Goal: Task Accomplishment & Management: Complete application form

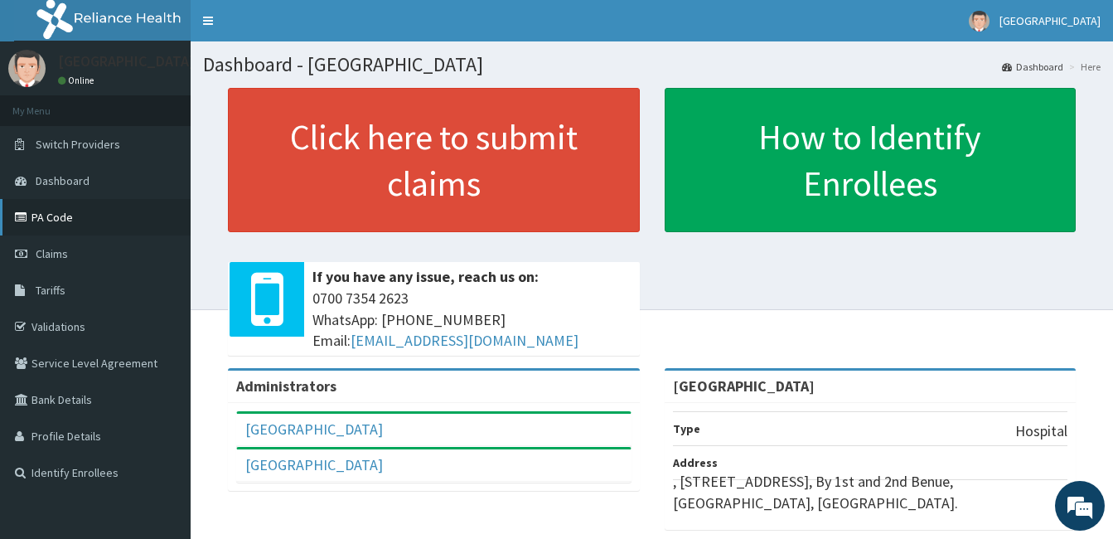
click at [74, 214] on link "PA Code" at bounding box center [95, 217] width 191 height 36
click at [61, 292] on span "Tariffs" at bounding box center [51, 290] width 30 height 15
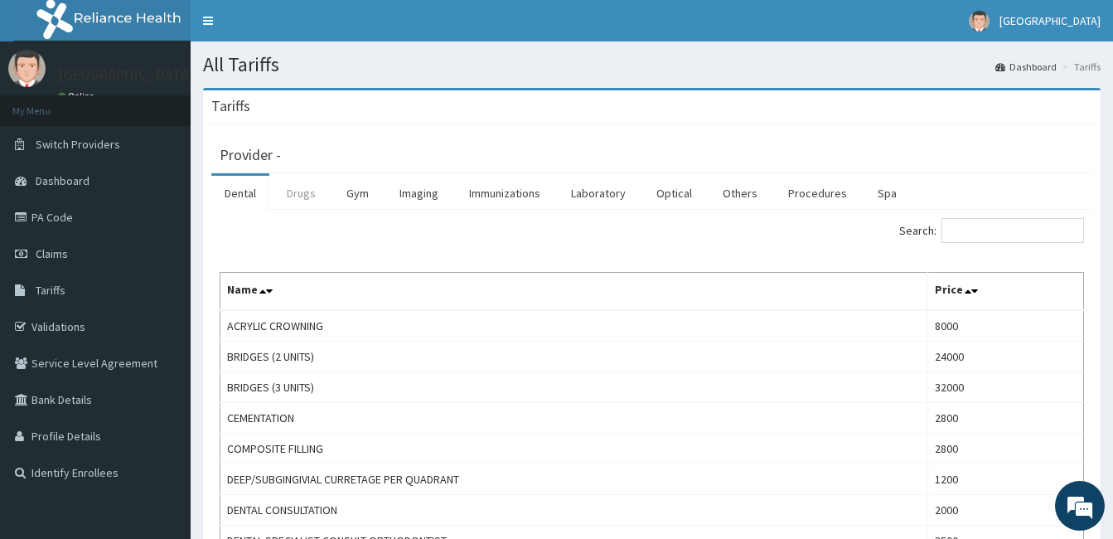
click at [291, 190] on link "Drugs" at bounding box center [301, 193] width 56 height 35
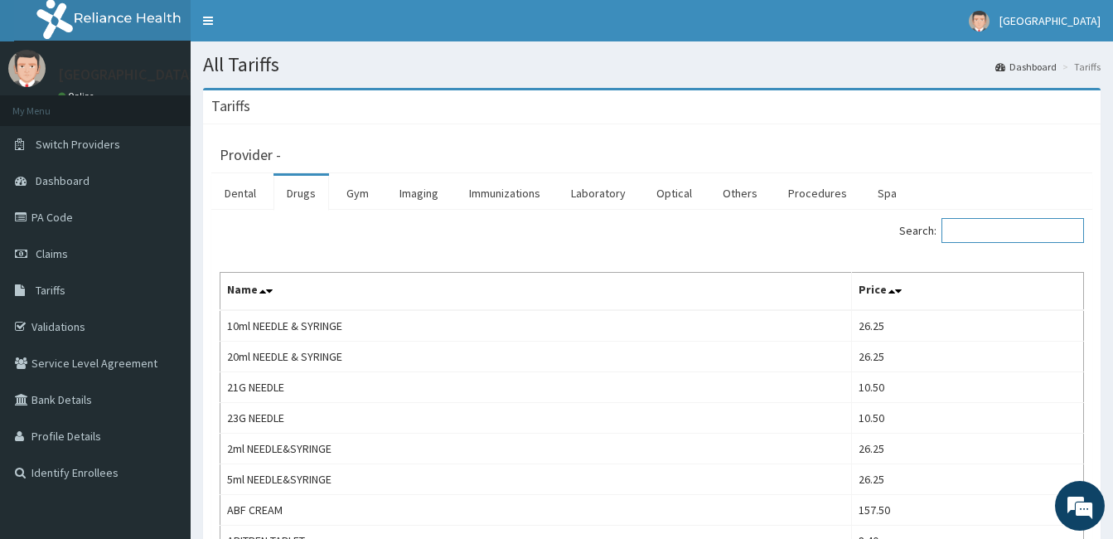
click at [981, 230] on input "Search:" at bounding box center [1012, 230] width 143 height 25
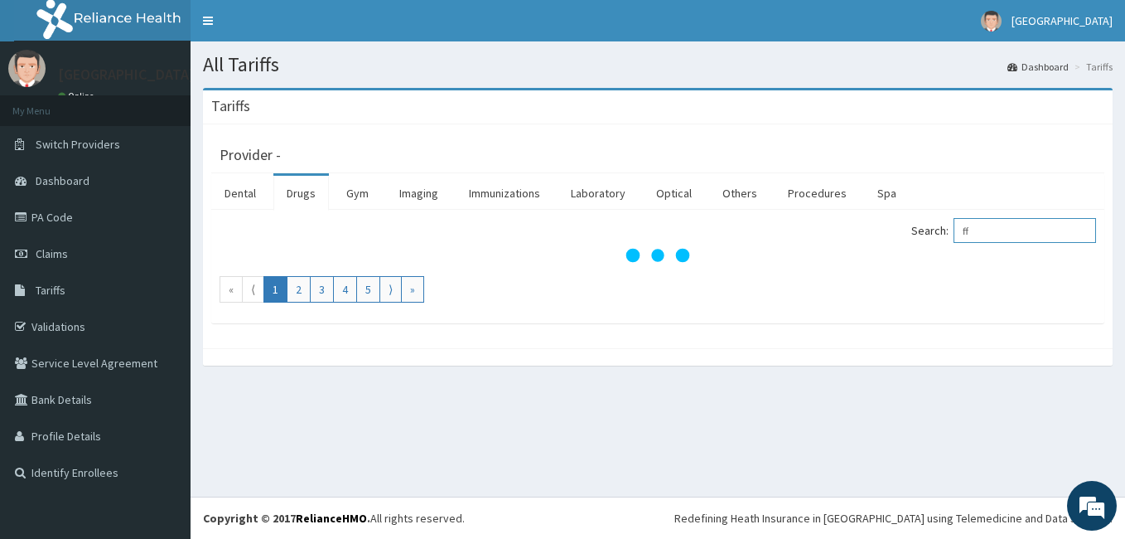
type input "f"
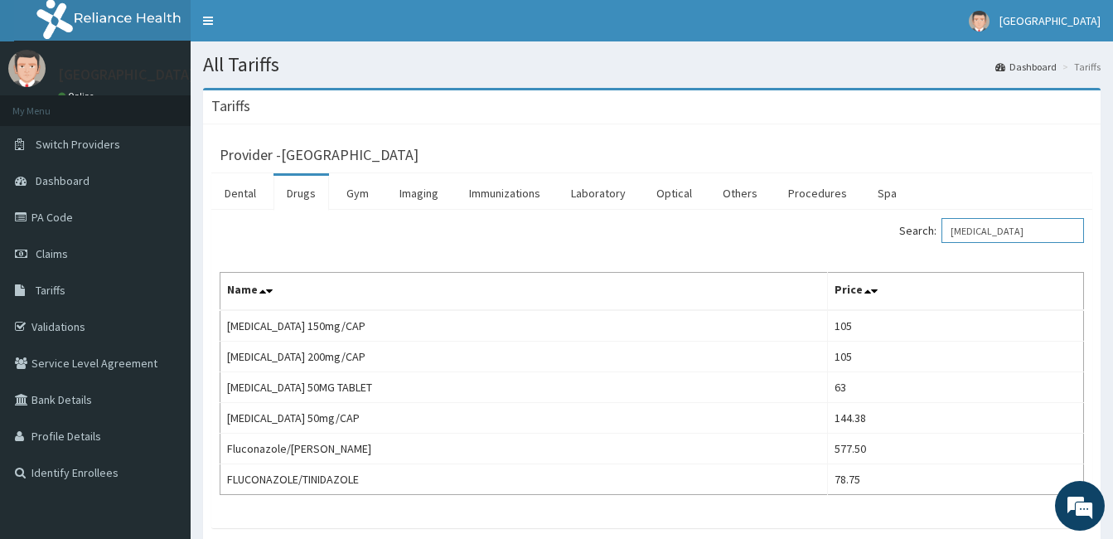
drag, startPoint x: 1037, startPoint y: 238, endPoint x: 842, endPoint y: 211, distance: 196.6
click at [842, 211] on div "Search: fluconazole Name Price Fluconazole 150mg/CAP 105 Fluconazole 200mg/CAP …" at bounding box center [651, 369] width 881 height 318
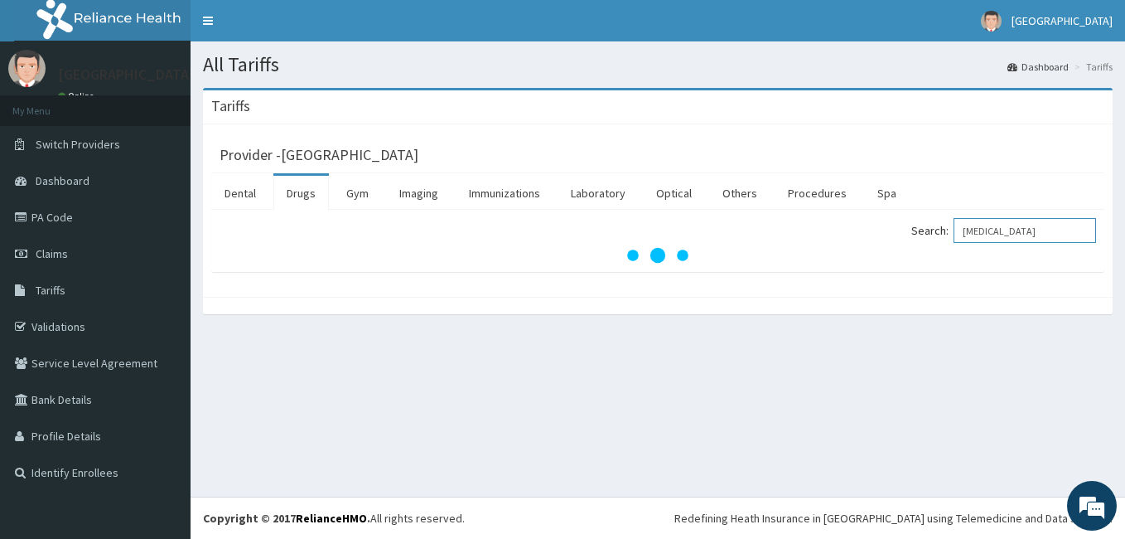
type input "[MEDICAL_DATA]"
click at [559, 380] on div "All Tariffs Dashboard Tariffs Tariffs Provider - Patol Medical Centre Dental Dr…" at bounding box center [658, 268] width 935 height 455
click at [361, 195] on link "Gym" at bounding box center [357, 193] width 49 height 35
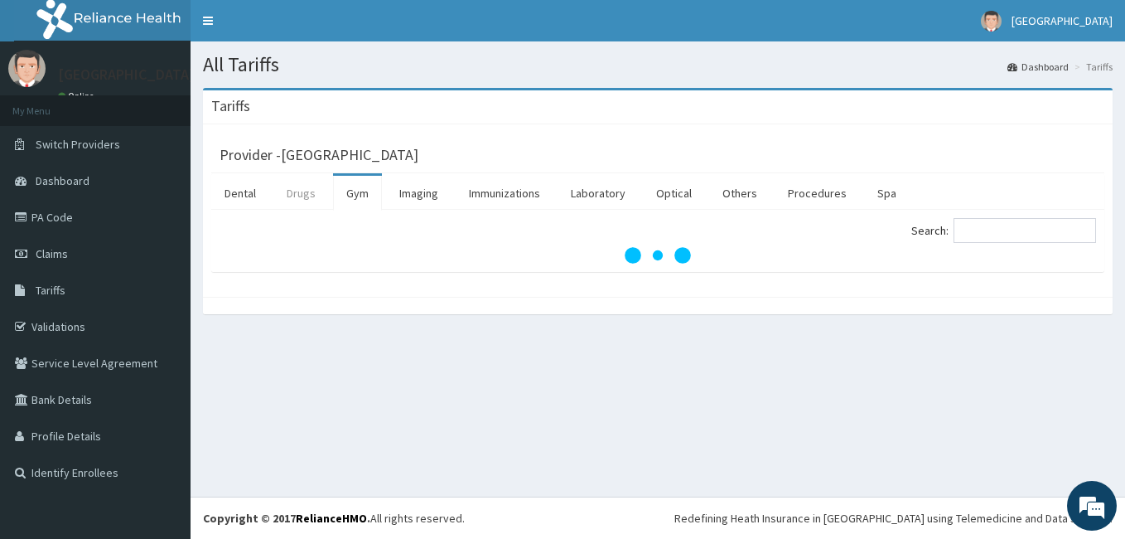
click at [304, 193] on link "Drugs" at bounding box center [301, 193] width 56 height 35
click at [1006, 232] on input "Search:" at bounding box center [1025, 230] width 143 height 25
type input "nystatin"
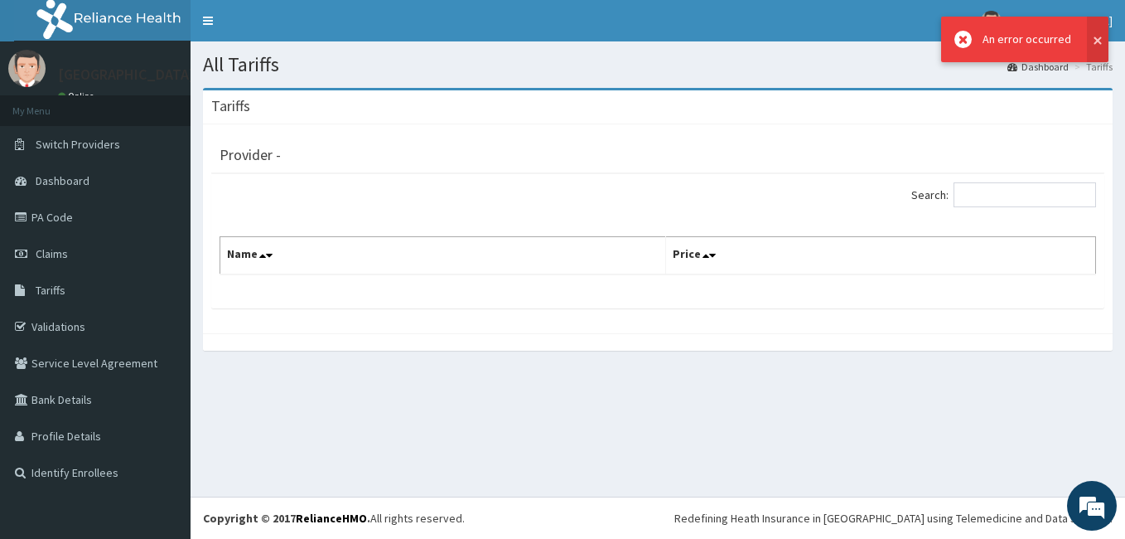
click at [1095, 37] on button at bounding box center [1098, 40] width 22 height 46
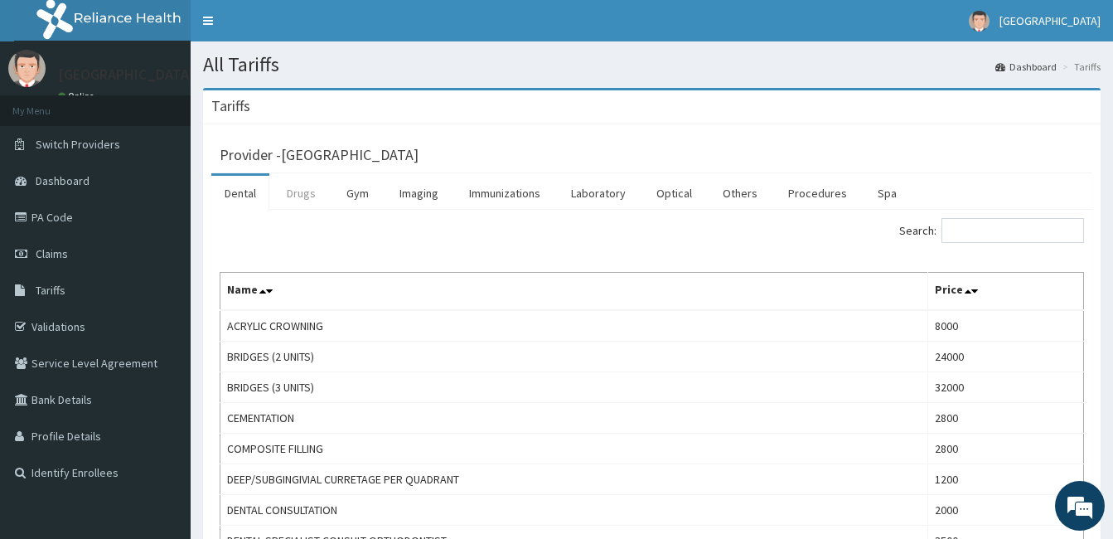
click at [318, 194] on link "Drugs" at bounding box center [301, 193] width 56 height 35
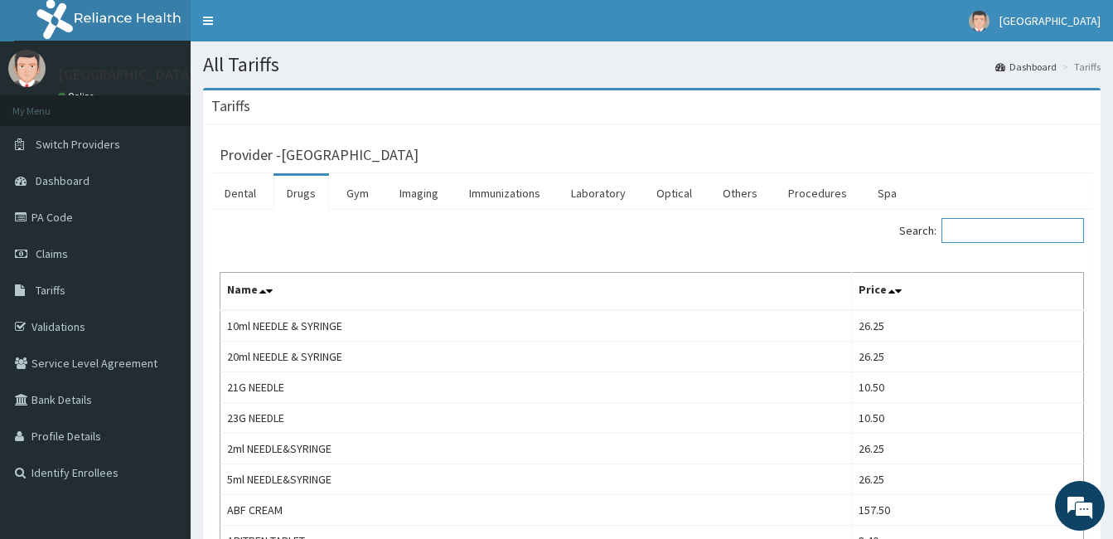
click at [990, 232] on input "Search:" at bounding box center [1012, 230] width 143 height 25
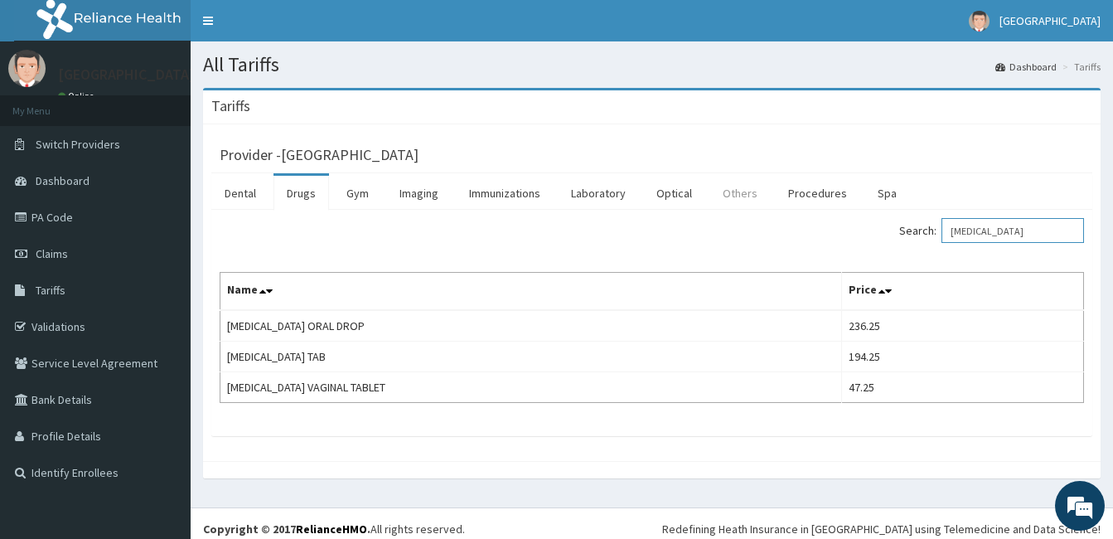
drag, startPoint x: 1019, startPoint y: 235, endPoint x: 737, endPoint y: 204, distance: 283.5
click at [737, 204] on div "Dental Drugs Gym Imaging Immunizations Laboratory Optical Others Procedures Spa…" at bounding box center [651, 304] width 881 height 263
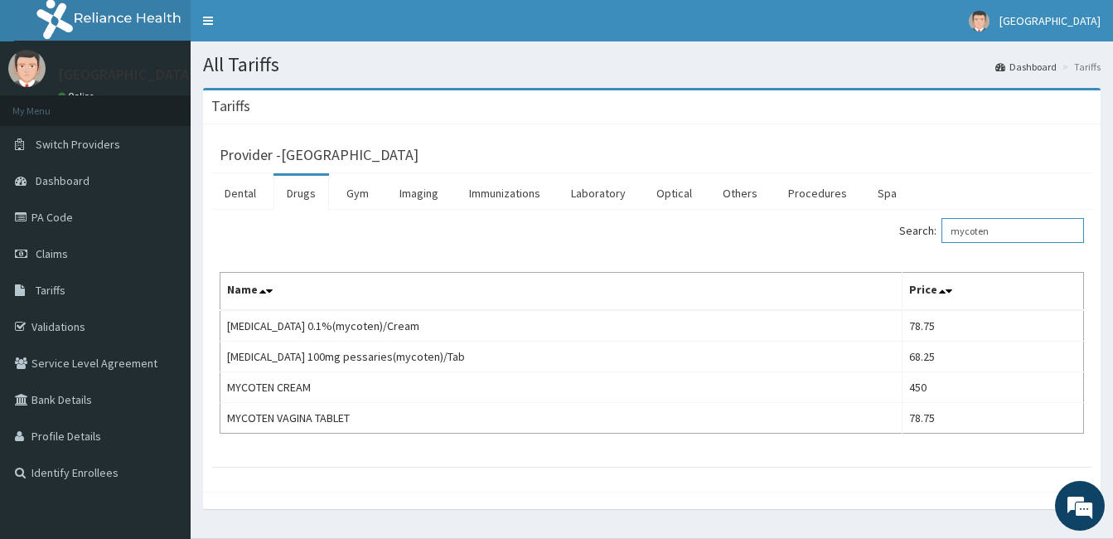
type input "mycoten"
click at [64, 254] on span "Claims" at bounding box center [52, 253] width 32 height 15
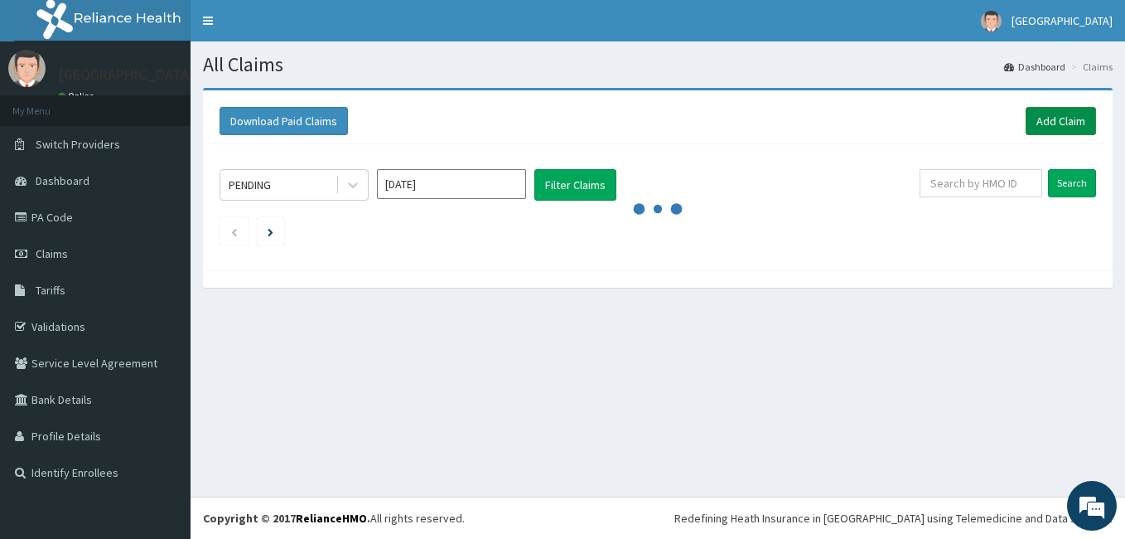
click at [1050, 119] on link "Add Claim" at bounding box center [1061, 121] width 70 height 28
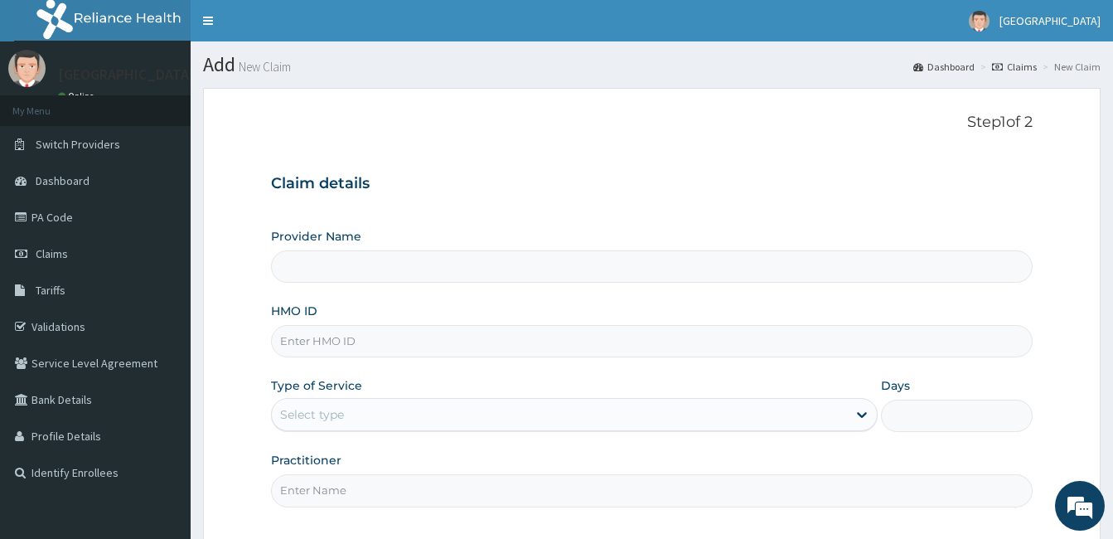
click at [356, 343] on input "HMO ID" at bounding box center [652, 341] width 762 height 32
paste input "EKS/10038/B"
type input "EKS/10038/B"
click at [375, 418] on div "Select type" at bounding box center [559, 414] width 575 height 27
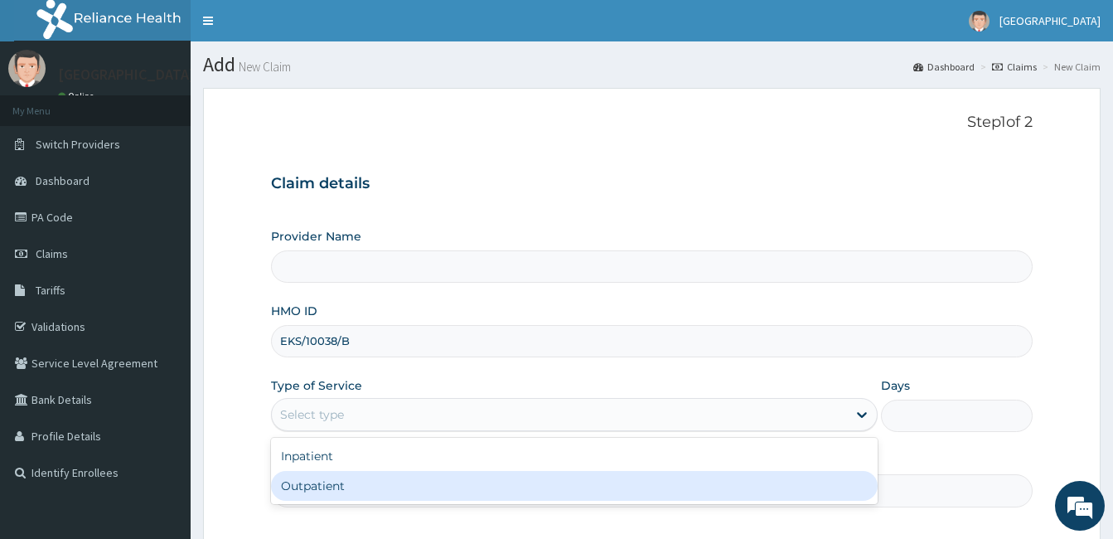
click at [361, 488] on div "Outpatient" at bounding box center [574, 486] width 607 height 30
type input "1"
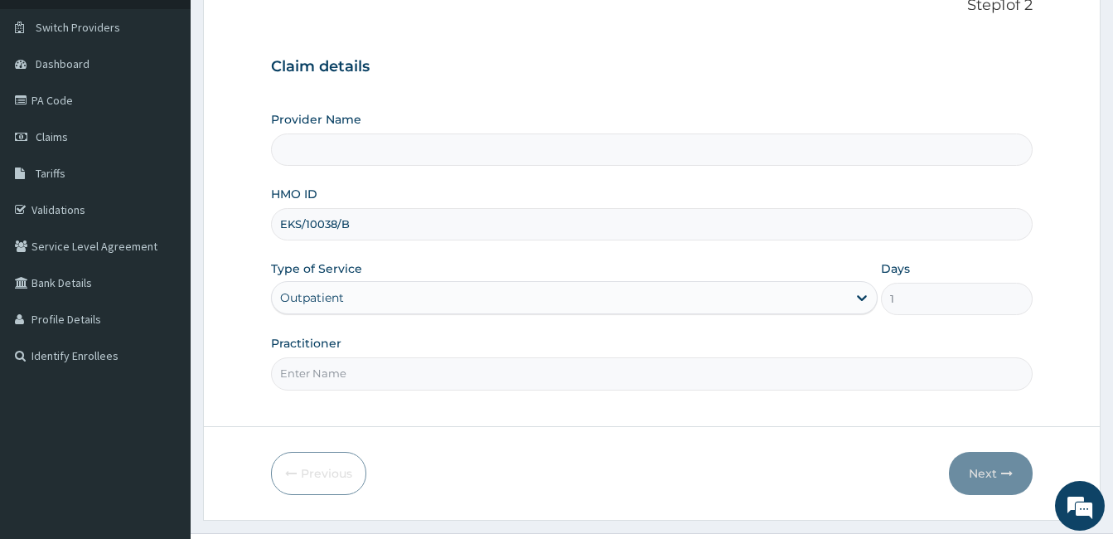
scroll to position [153, 0]
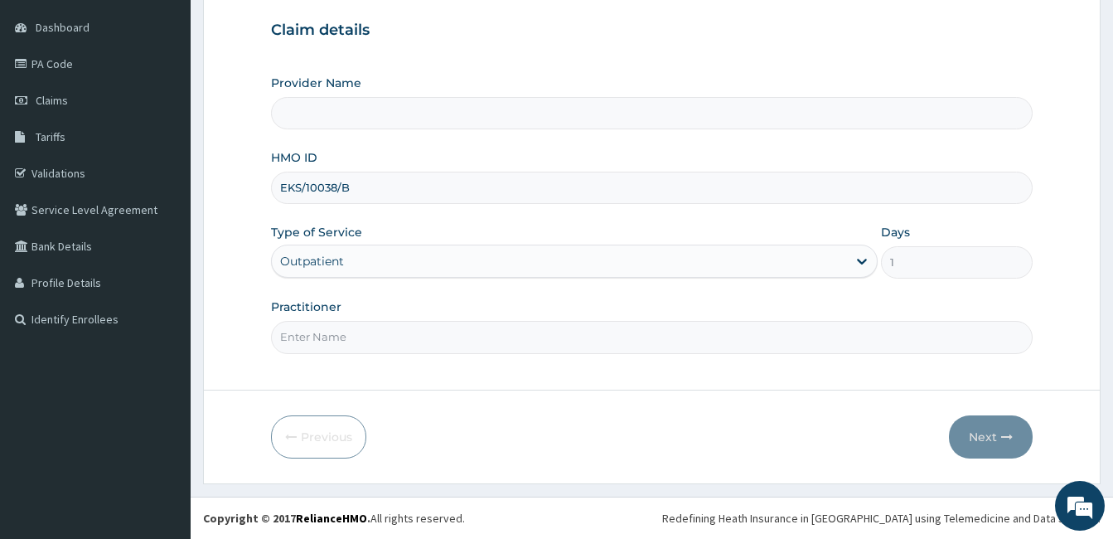
drag, startPoint x: 336, startPoint y: 336, endPoint x: 341, endPoint y: 346, distance: 11.1
click at [336, 336] on input "Practitioner" at bounding box center [652, 337] width 762 height 32
type input "DR. PATRICK OLORI"
click at [987, 436] on button "Next" at bounding box center [991, 436] width 84 height 43
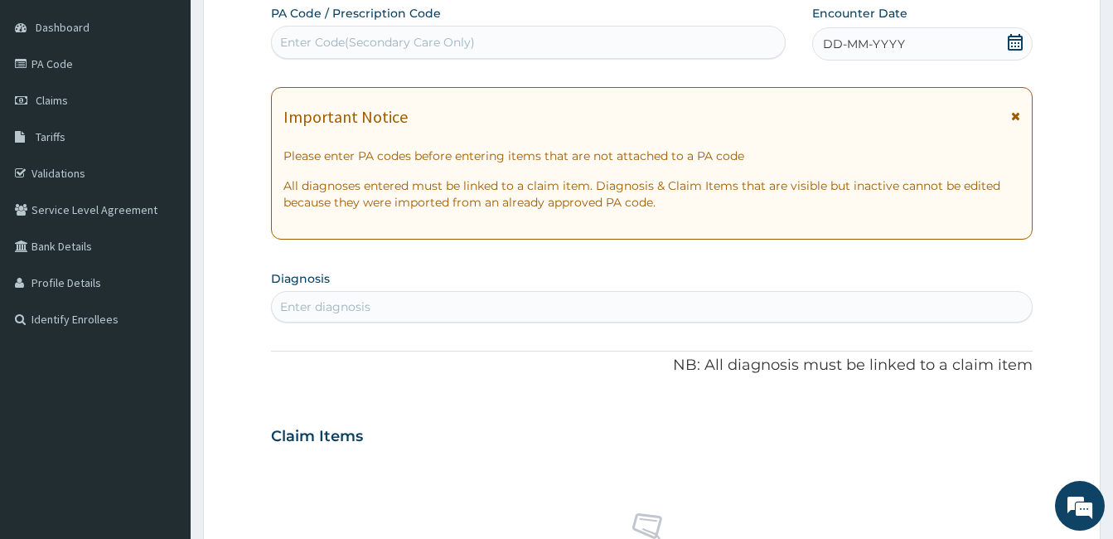
click at [496, 46] on div "Enter Code(Secondary Care Only)" at bounding box center [528, 42] width 513 height 27
paste input "PA/8A3D81"
type input "PA/8A3D81"
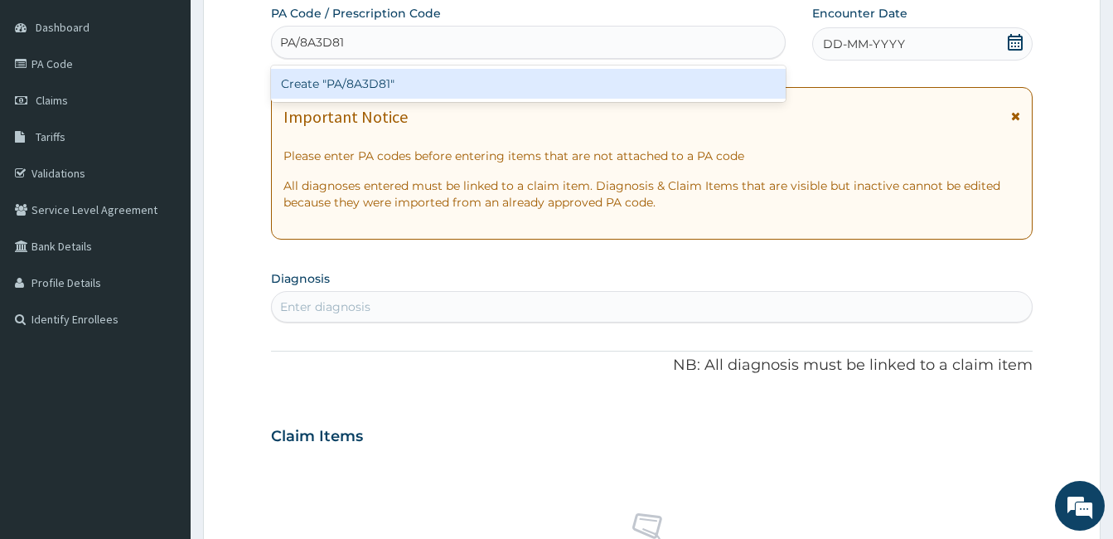
click at [346, 85] on div "Create "PA/8A3D81"" at bounding box center [528, 84] width 515 height 30
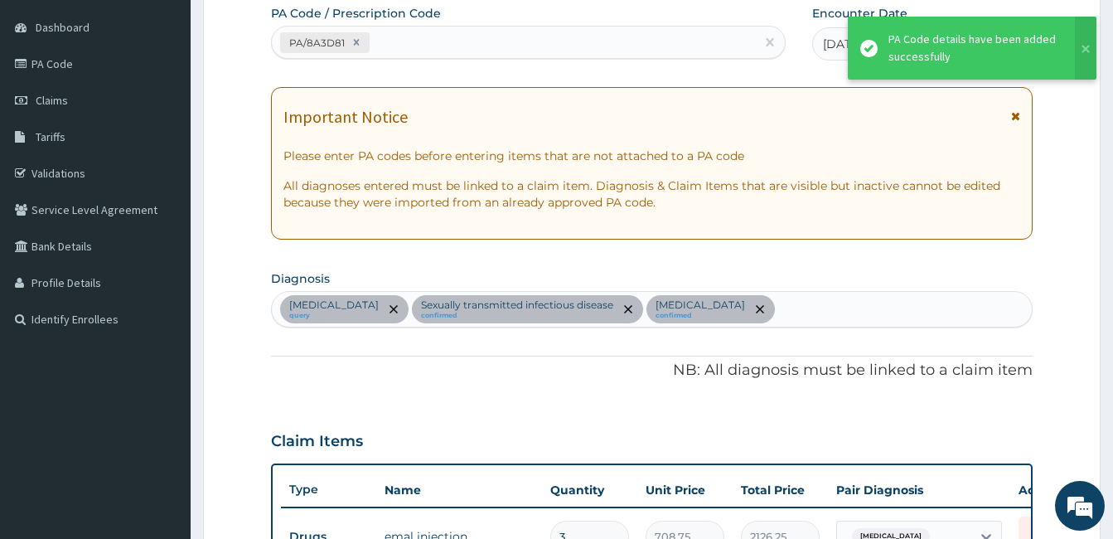
scroll to position [952, 0]
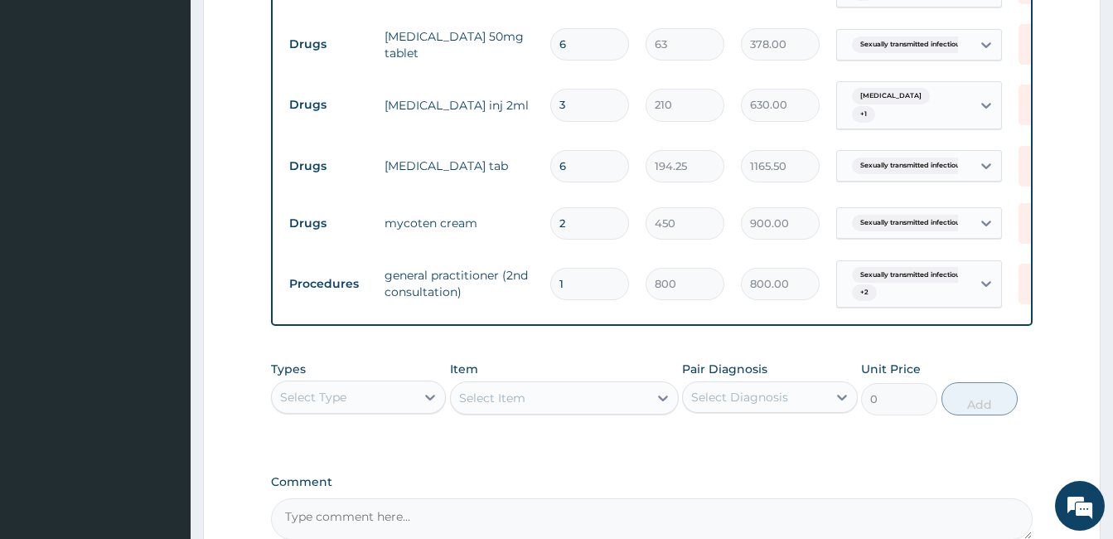
click at [627, 356] on div "Types Select Type Item Select Item Pair Diagnosis Select Diagnosis Unit Price 0…" at bounding box center [652, 387] width 762 height 71
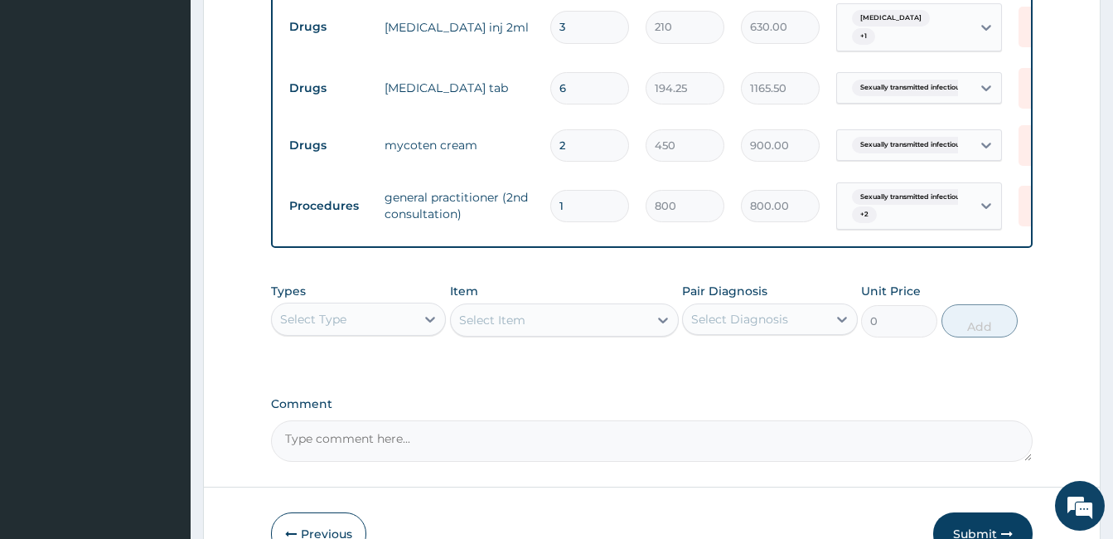
click at [983, 512] on button "Submit" at bounding box center [982, 533] width 99 height 43
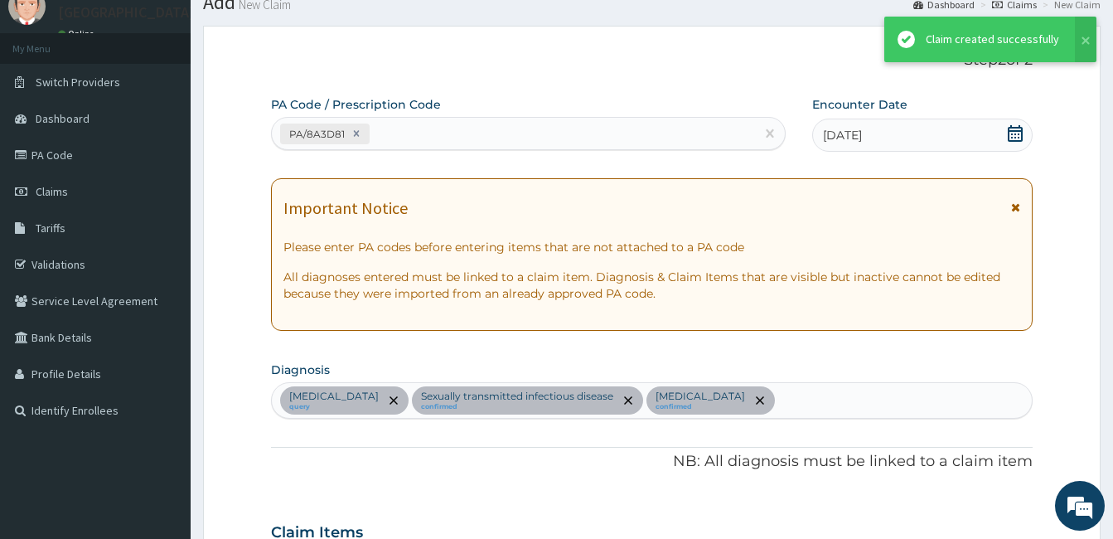
scroll to position [1121, 0]
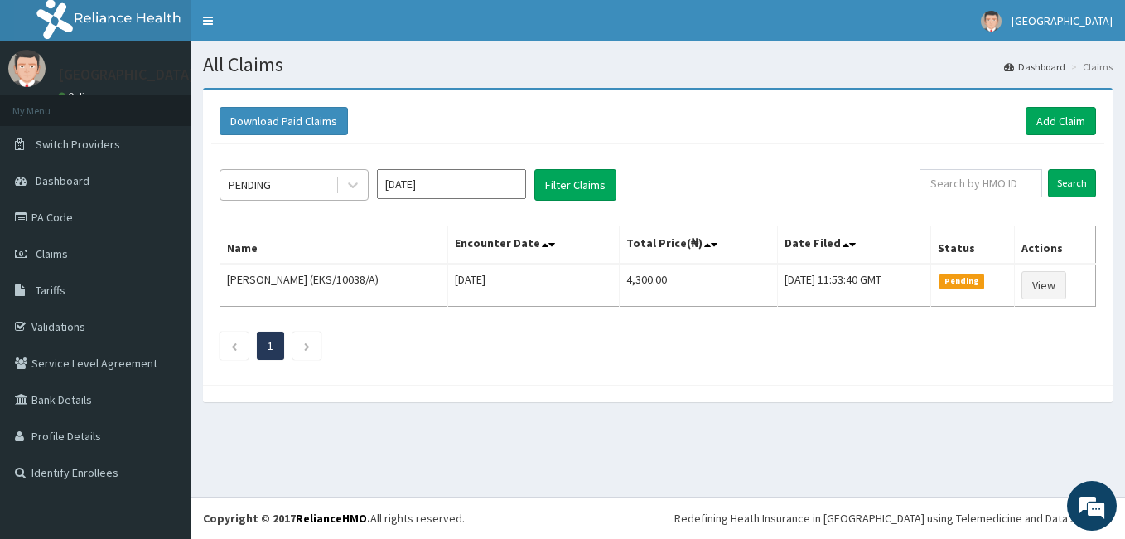
drag, startPoint x: 274, startPoint y: 183, endPoint x: 368, endPoint y: 195, distance: 94.4
click at [274, 182] on div "PENDING" at bounding box center [277, 185] width 115 height 27
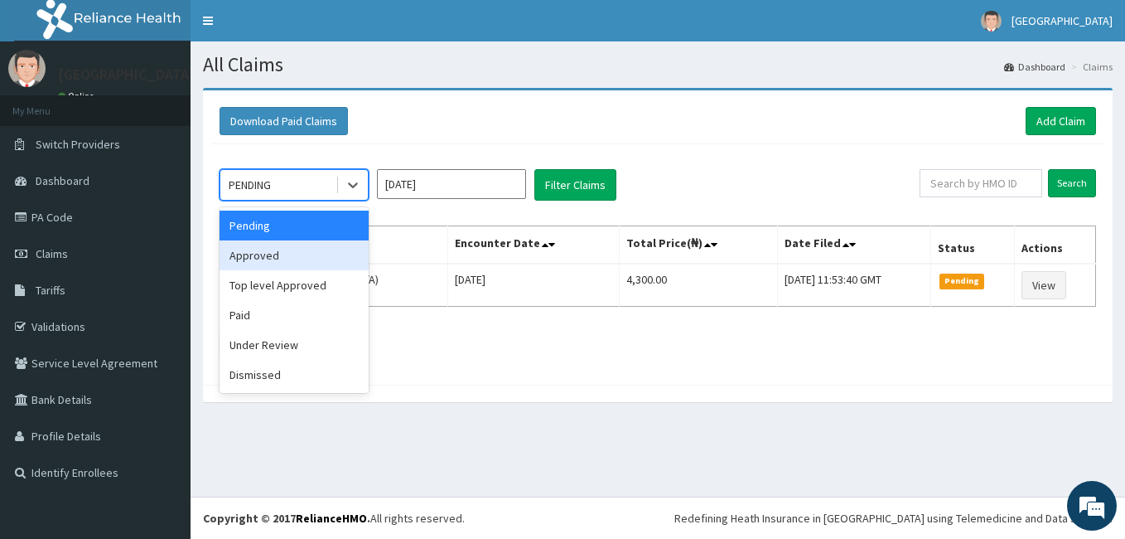
click at [256, 251] on div "Approved" at bounding box center [294, 255] width 149 height 30
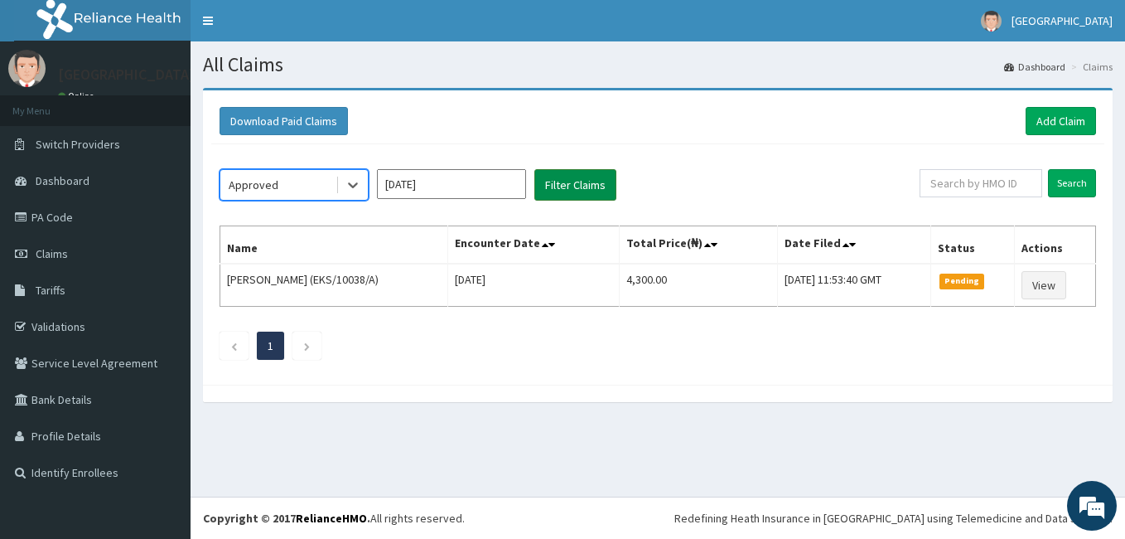
click at [554, 172] on button "Filter Claims" at bounding box center [576, 184] width 82 height 31
click at [571, 182] on button "Filter Claims" at bounding box center [576, 184] width 82 height 31
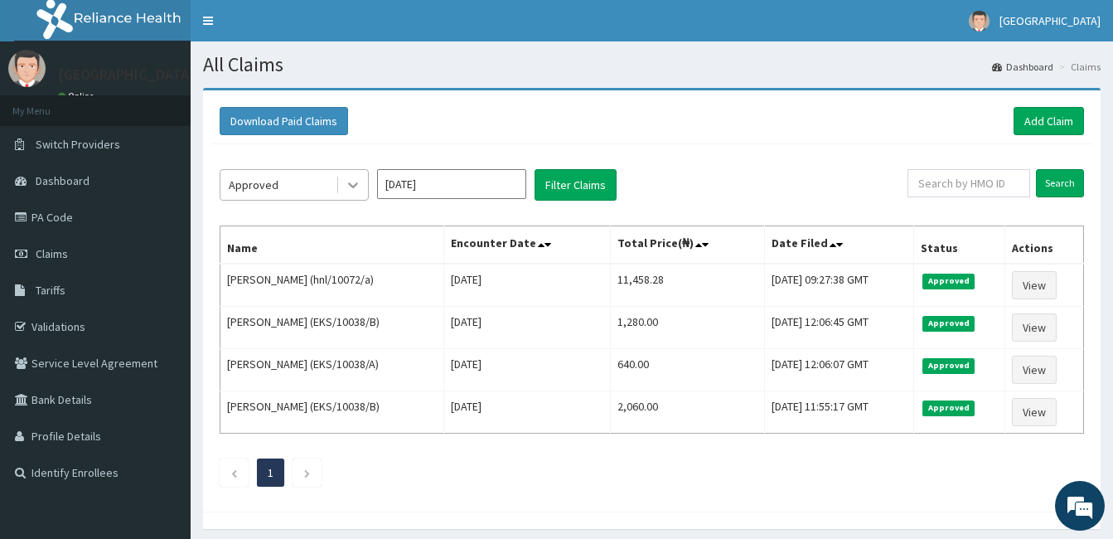
click at [342, 177] on div at bounding box center [353, 185] width 30 height 30
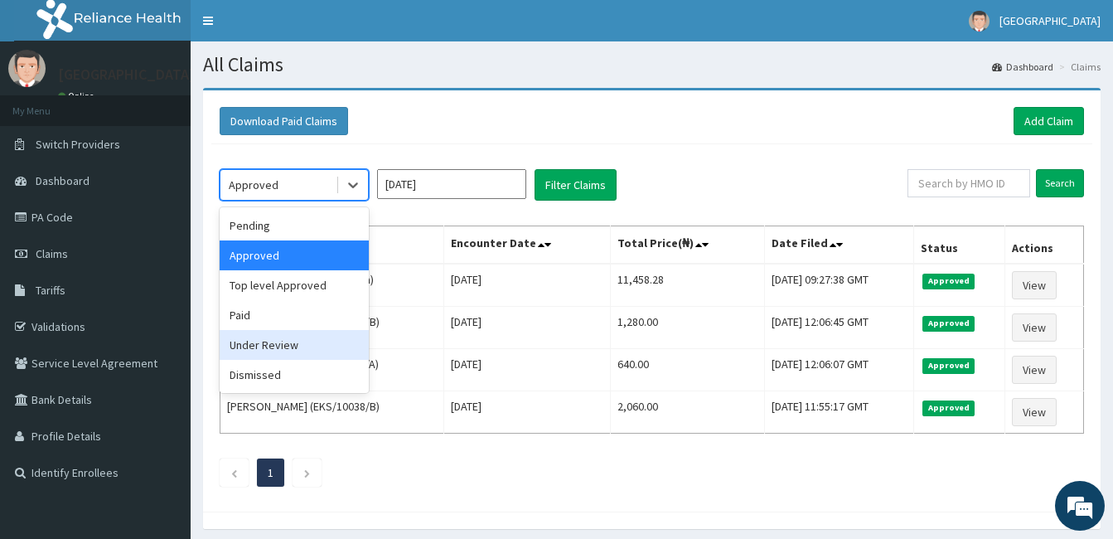
click at [294, 348] on div "Under Review" at bounding box center [294, 345] width 149 height 30
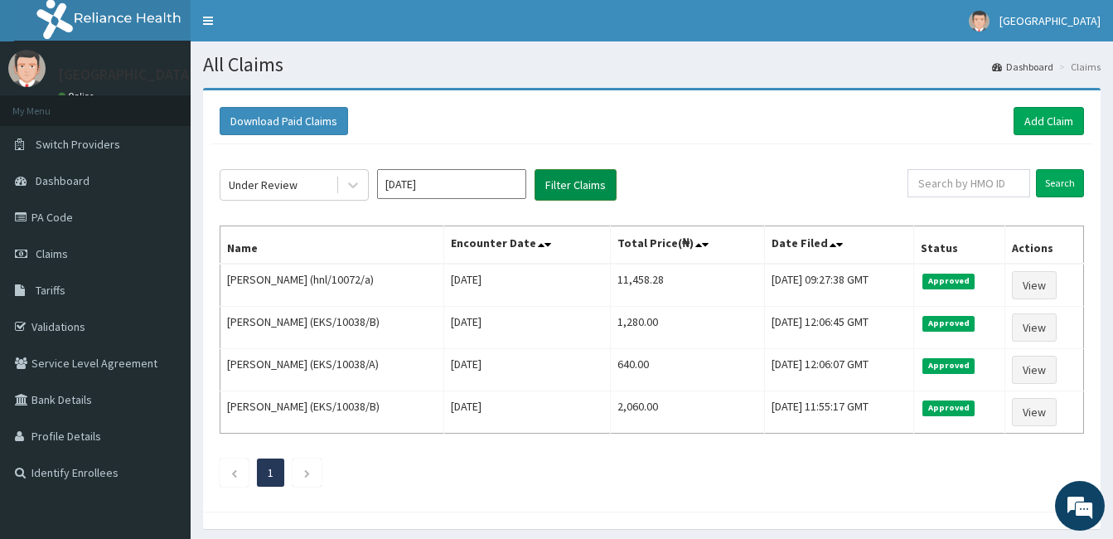
click at [572, 184] on button "Filter Claims" at bounding box center [576, 184] width 82 height 31
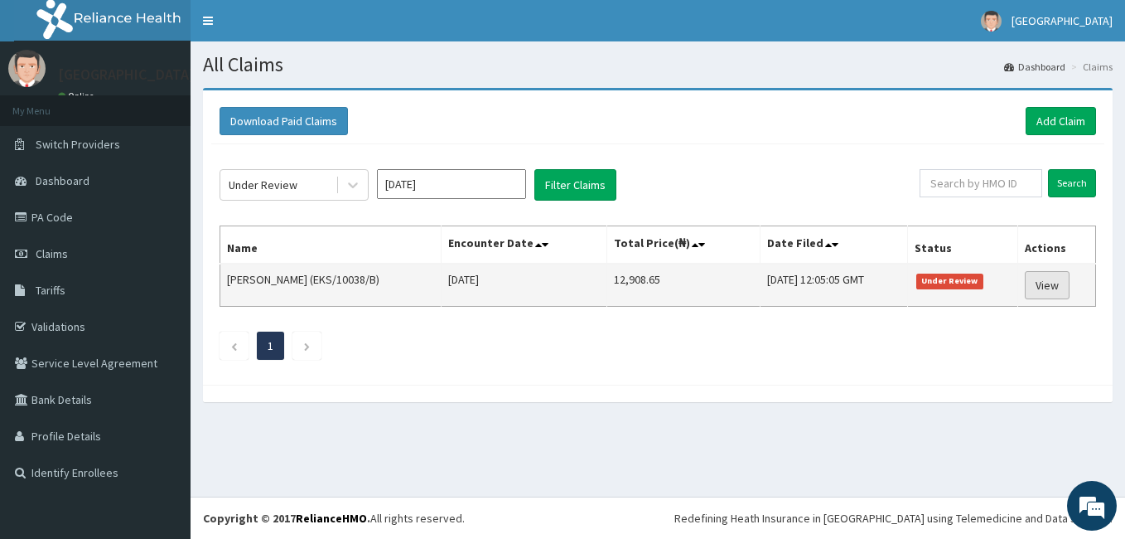
click at [1041, 285] on link "View" at bounding box center [1047, 285] width 45 height 28
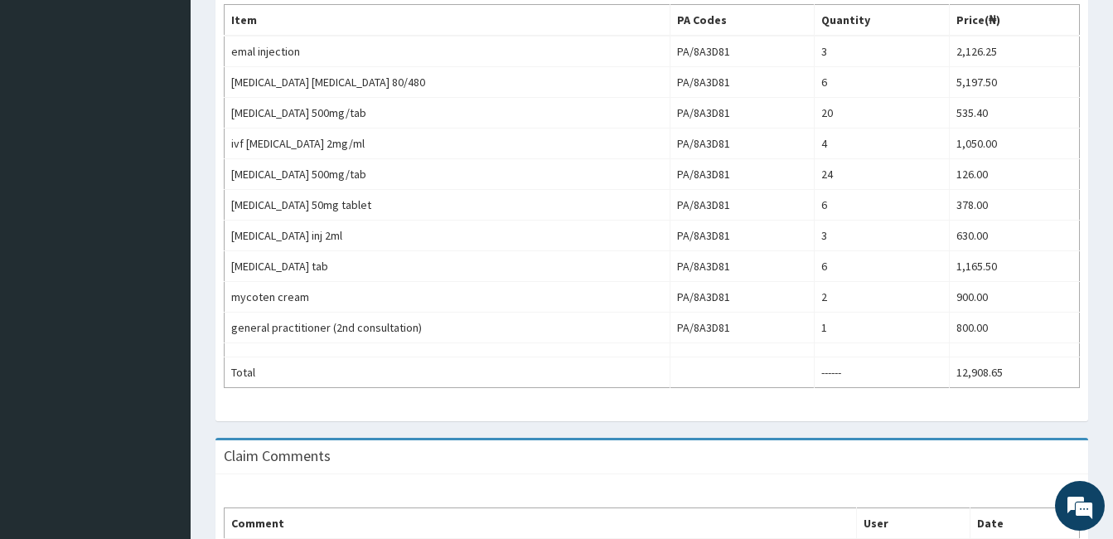
scroll to position [303, 0]
